Goal: Task Accomplishment & Management: Manage account settings

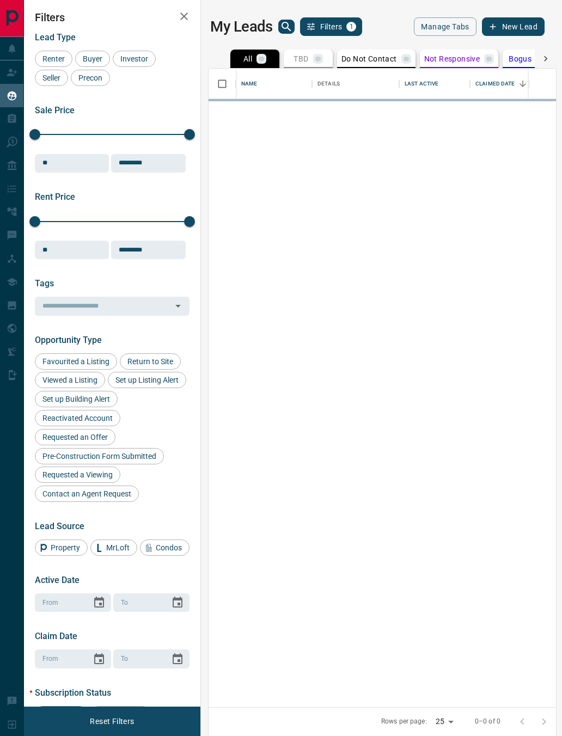
scroll to position [639, 347]
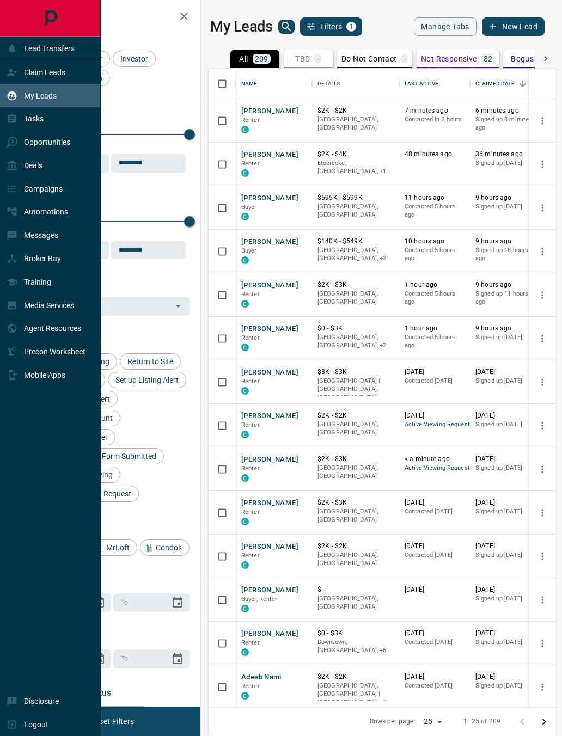
click at [46, 175] on div "Deals" at bounding box center [50, 165] width 101 height 23
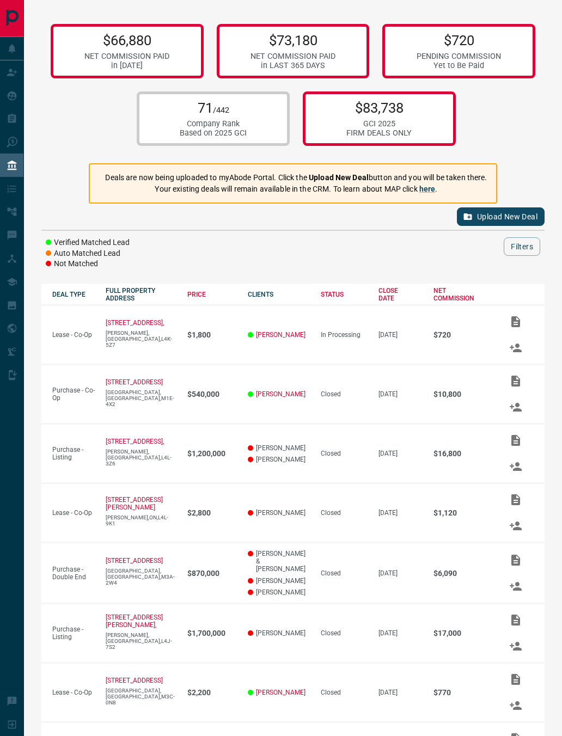
click at [400, 244] on div at bounding box center [326, 246] width 354 height 19
click at [322, 255] on div at bounding box center [326, 246] width 354 height 19
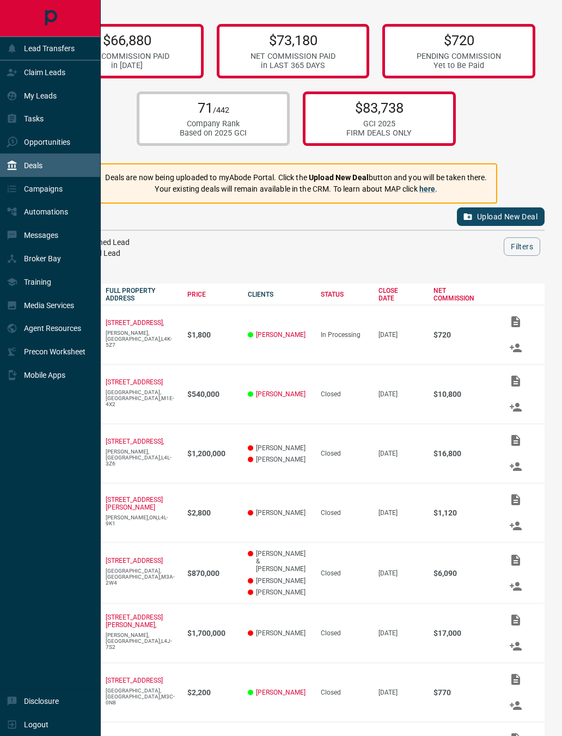
click at [38, 96] on p "My Leads" at bounding box center [40, 95] width 33 height 9
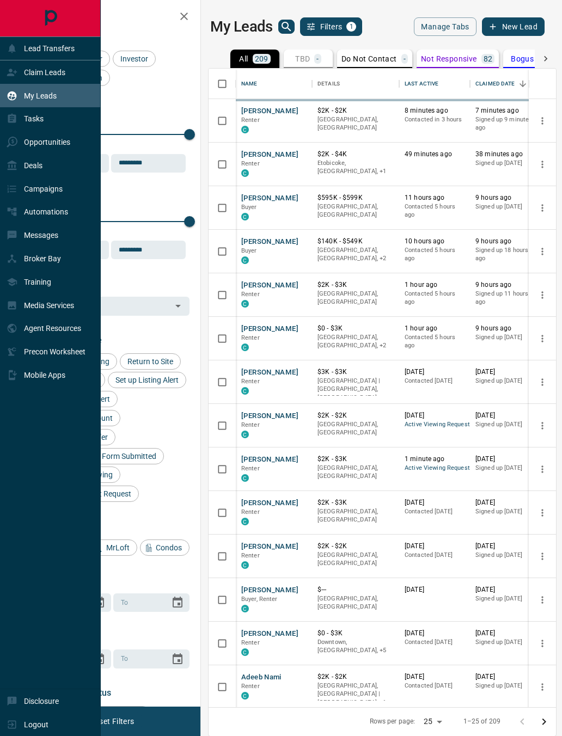
scroll to position [639, 347]
click at [43, 100] on p "My Leads" at bounding box center [40, 95] width 33 height 9
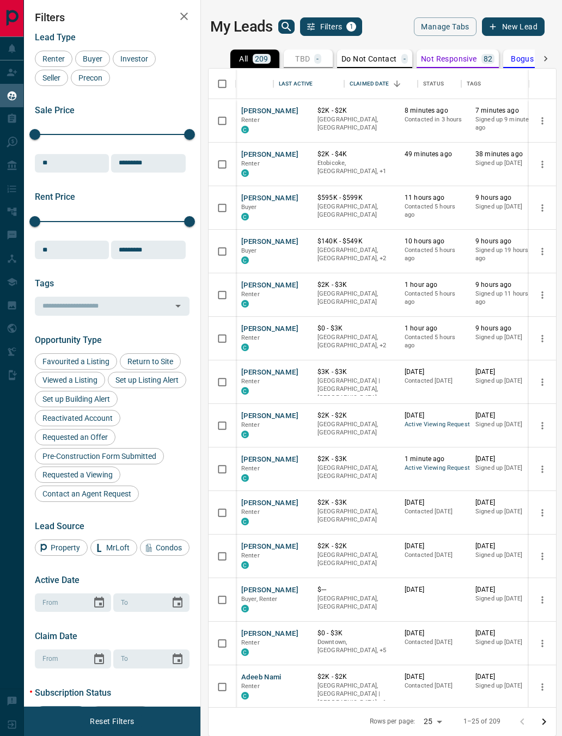
scroll to position [0, -1]
click at [448, 63] on p "Not Responsive" at bounding box center [449, 59] width 56 height 8
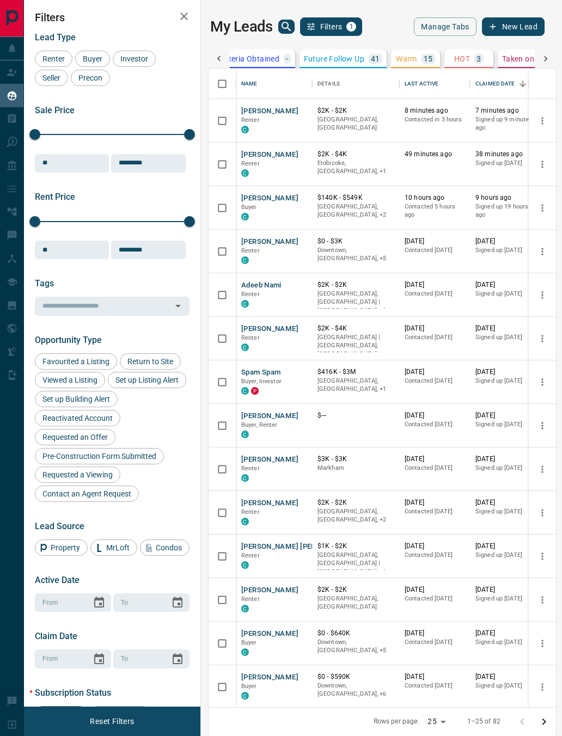
scroll to position [0, 428]
click at [459, 59] on p "HOT" at bounding box center [459, 59] width 16 height 8
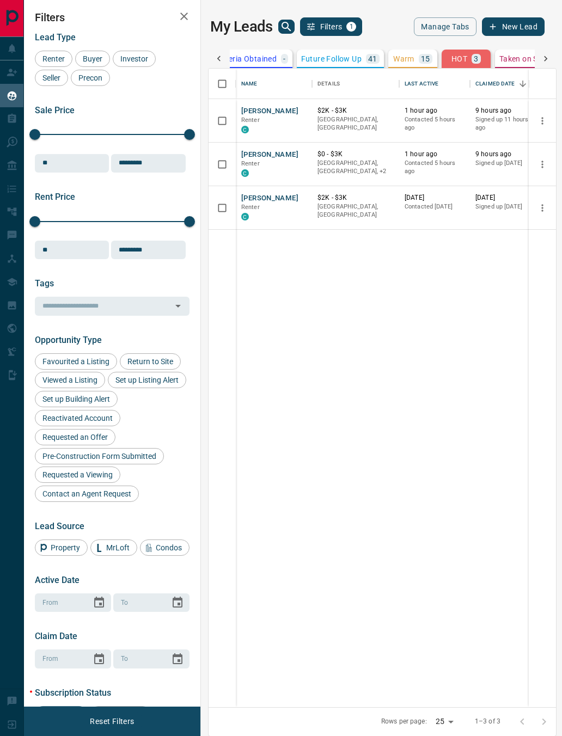
scroll to position [0, 0]
click at [422, 69] on div "Last Active" at bounding box center [421, 84] width 34 height 30
click at [435, 75] on div "Last Active" at bounding box center [421, 84] width 34 height 30
click at [469, 61] on div "HOT 3" at bounding box center [465, 59] width 29 height 10
click at [408, 64] on button "Warm 15" at bounding box center [412, 59] width 49 height 19
